Goal: Task Accomplishment & Management: Manage account settings

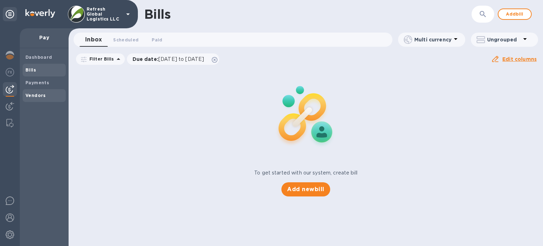
click at [37, 93] on b "Vendors" at bounding box center [35, 95] width 20 height 5
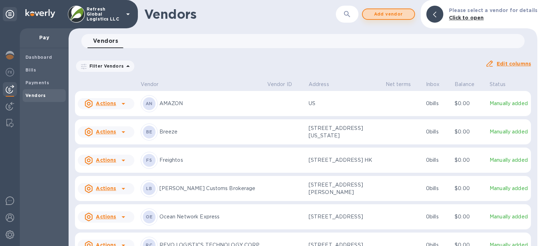
click at [385, 14] on span "Add vendor" at bounding box center [388, 14] width 40 height 8
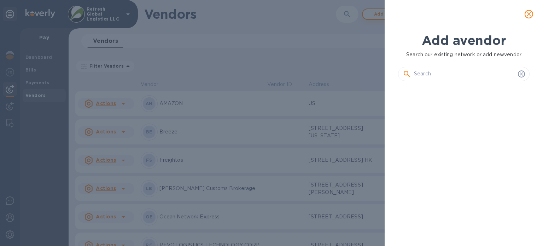
scroll to position [135, 134]
click at [433, 73] on input "text" at bounding box center [464, 74] width 101 height 11
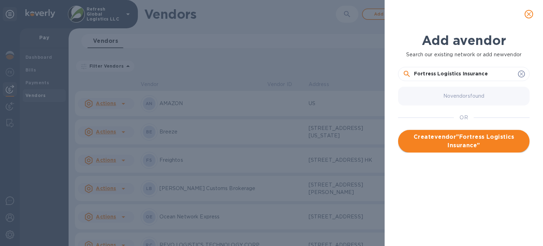
type input "Fortress Logistics Insurance"
click at [462, 140] on span "Create vendor " Fortress Logistics Insurance "" at bounding box center [464, 141] width 120 height 17
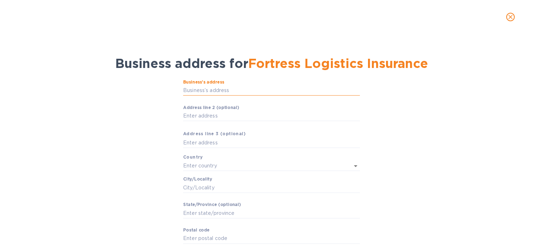
click at [209, 89] on input "Business’s аddress" at bounding box center [271, 90] width 177 height 11
paste input "[STREET_ADDRESS]"
type input "[STREET_ADDRESS]"
type input "[GEOGRAPHIC_DATA]"
type input "Ridgewood"
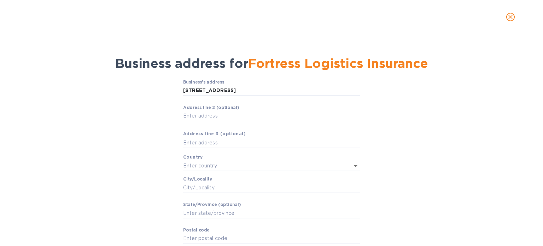
type input "NJ"
type input "07450"
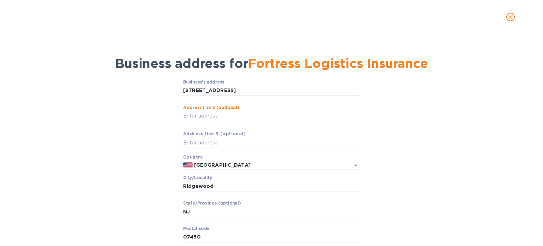
click at [198, 116] on input "Аddress line 2 (optional)" at bounding box center [271, 116] width 177 height 11
type input "Suite 100"
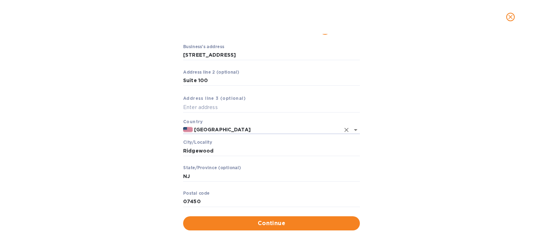
scroll to position [41, 0]
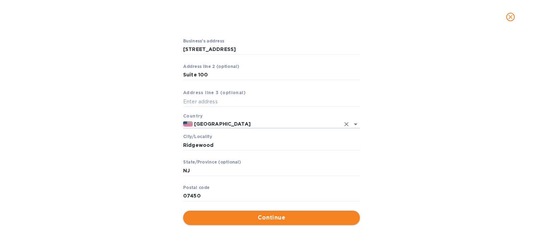
click at [259, 218] on span "Continue" at bounding box center [271, 217] width 165 height 8
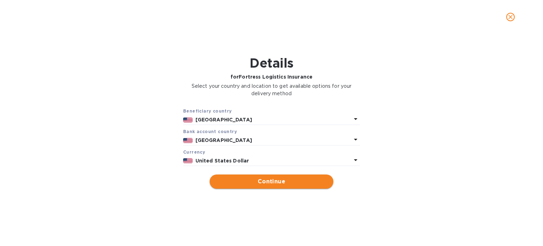
click at [262, 181] on span "Continue" at bounding box center [271, 181] width 112 height 8
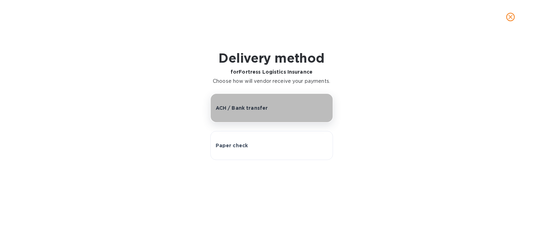
click at [235, 103] on button "ACH / Bank transfer" at bounding box center [271, 107] width 123 height 29
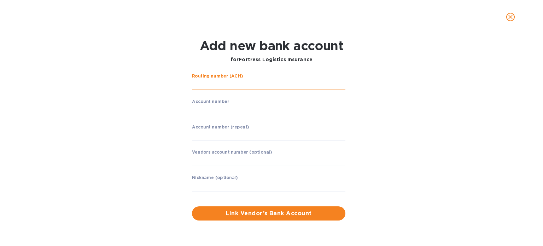
click at [212, 84] on input "string" at bounding box center [268, 84] width 153 height 11
click at [208, 84] on input "string" at bounding box center [268, 84] width 153 height 11
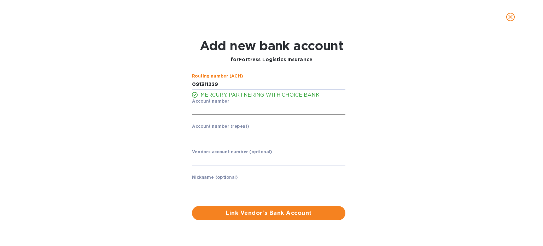
type input "091311229"
click at [206, 108] on input "string" at bounding box center [268, 109] width 153 height 11
click at [200, 110] on input "string" at bounding box center [268, 109] width 153 height 11
type input "202436862578"
click at [203, 134] on input "string" at bounding box center [268, 134] width 153 height 11
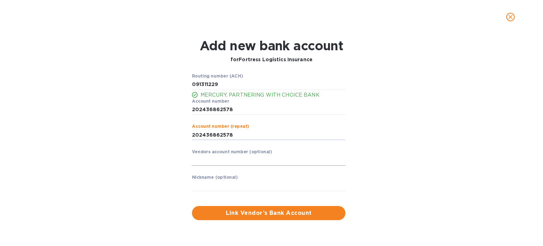
type input "202436862578"
click at [215, 163] on input "text" at bounding box center [268, 160] width 153 height 11
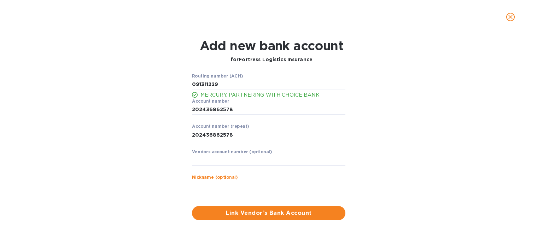
click at [205, 185] on input "text" at bounding box center [268, 185] width 153 height 11
click at [252, 213] on span "Link Vendor’s Bank Account" at bounding box center [269, 213] width 142 height 8
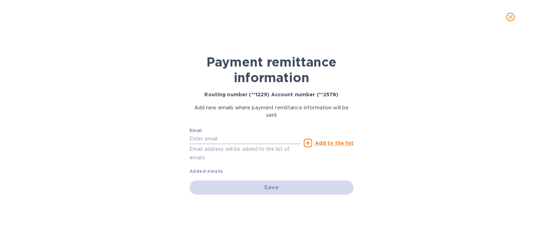
click at [229, 139] on input "text" at bounding box center [244, 139] width 111 height 11
paste input "[EMAIL_ADDRESS][DOMAIN_NAME]"
type input "[EMAIL_ADDRESS][DOMAIN_NAME]"
click at [332, 142] on u "Add to the list" at bounding box center [334, 143] width 39 height 6
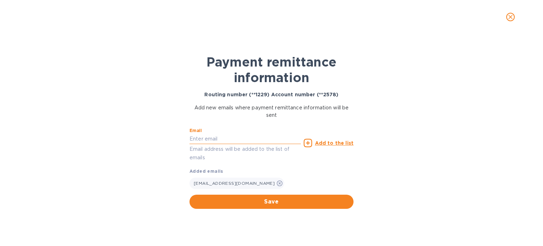
click at [195, 135] on input "text" at bounding box center [244, 139] width 111 height 11
type input "r"
type input "[EMAIL_ADDRESS][DOMAIN_NAME]"
click at [341, 141] on u "Add to the list" at bounding box center [334, 143] width 39 height 6
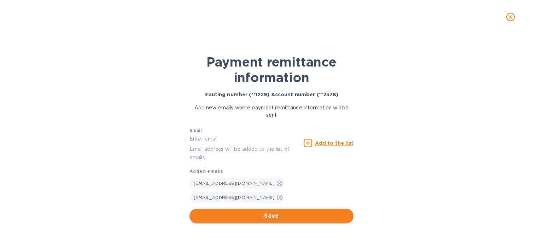
click at [280, 211] on span "Save" at bounding box center [271, 215] width 153 height 8
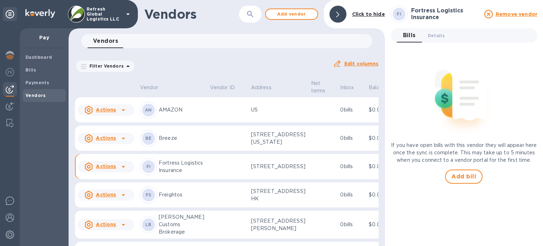
click at [122, 171] on icon at bounding box center [123, 166] width 8 height 8
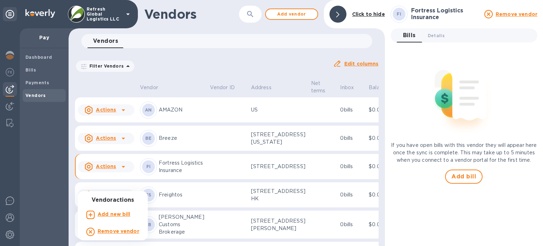
click at [121, 215] on b "Add new bill" at bounding box center [114, 214] width 33 height 6
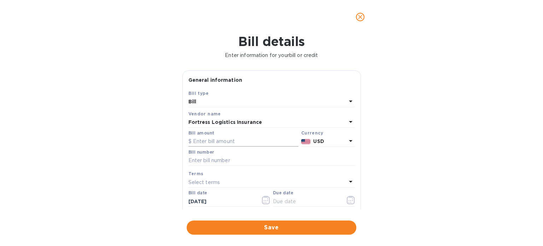
click at [206, 141] on input "text" at bounding box center [243, 141] width 110 height 11
type input "3,872.20"
click at [197, 163] on input "text" at bounding box center [271, 160] width 166 height 11
paste input "721708538"
type input "721708538"
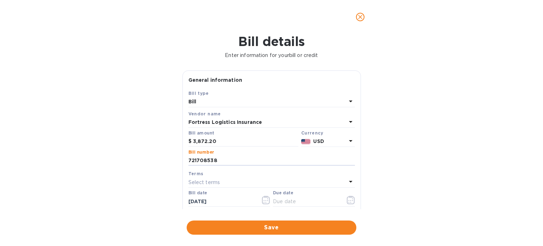
click at [203, 181] on p "Select terms" at bounding box center [204, 181] width 32 height 7
click at [424, 143] on div "Bill details Enter information for your bill or credit General information Save…" at bounding box center [271, 140] width 543 height 212
click at [348, 200] on icon "button" at bounding box center [351, 199] width 8 height 8
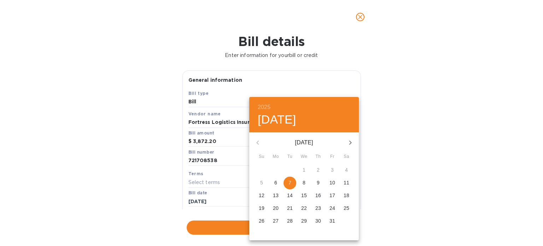
click at [290, 182] on p "7" at bounding box center [289, 182] width 3 height 7
type input "[DATE]"
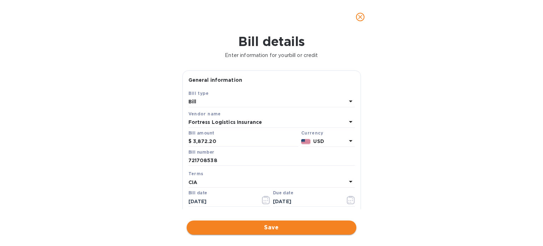
click at [270, 227] on span "Save" at bounding box center [271, 227] width 158 height 8
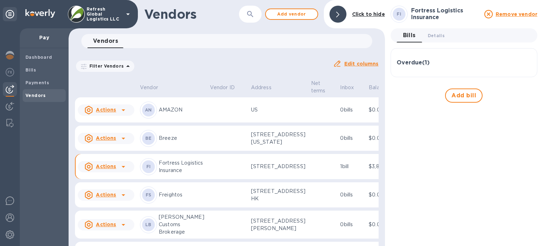
click at [416, 61] on h3 "Overdue ( 1 )" at bounding box center [413, 62] width 33 height 7
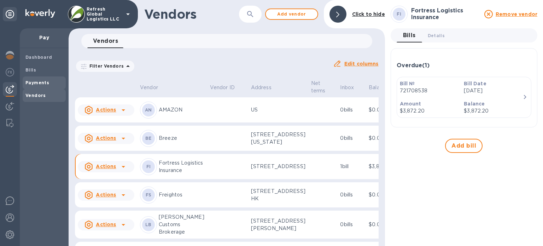
click at [37, 82] on b "Payments" at bounding box center [37, 82] width 24 height 5
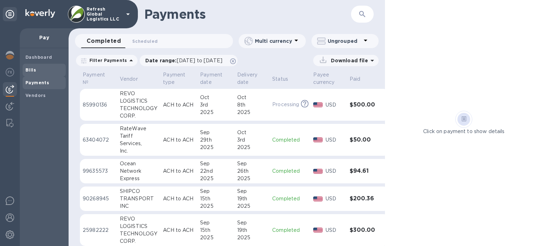
click at [33, 72] on b "Bills" at bounding box center [30, 69] width 11 height 5
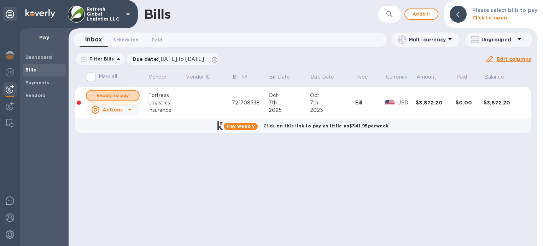
click at [113, 94] on span "Ready to pay" at bounding box center [112, 95] width 41 height 8
checkbox input "true"
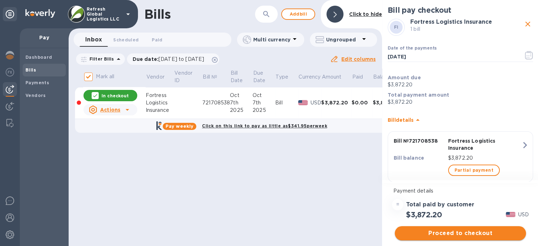
click at [450, 233] on span "Proceed to checkout" at bounding box center [460, 233] width 120 height 8
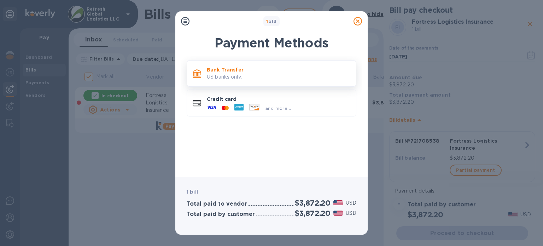
click at [227, 76] on p "US banks only." at bounding box center [278, 76] width 143 height 7
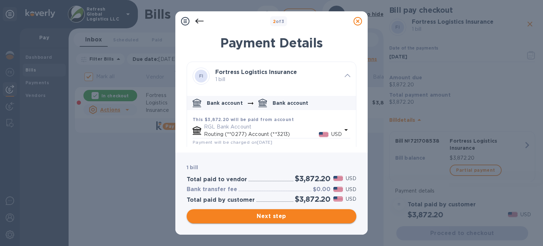
click at [262, 215] on span "Next step" at bounding box center [271, 216] width 158 height 8
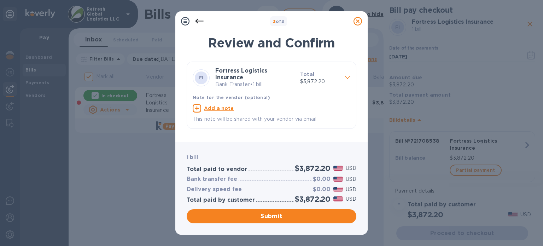
click at [226, 105] on u "Add a note" at bounding box center [219, 108] width 30 height 6
click at [212, 108] on textarea at bounding box center [266, 109] width 146 height 6
paste textarea "Invoice No. 721708538"
type textarea "Invoice No. 721708538"
click at [272, 217] on span "Submit" at bounding box center [271, 216] width 158 height 8
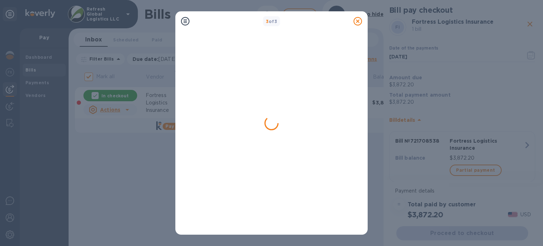
checkbox input "false"
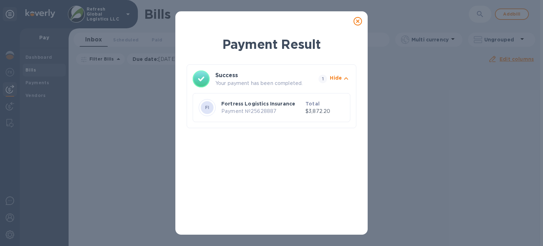
click at [357, 24] on icon at bounding box center [357, 21] width 8 height 8
